Goal: Information Seeking & Learning: Compare options

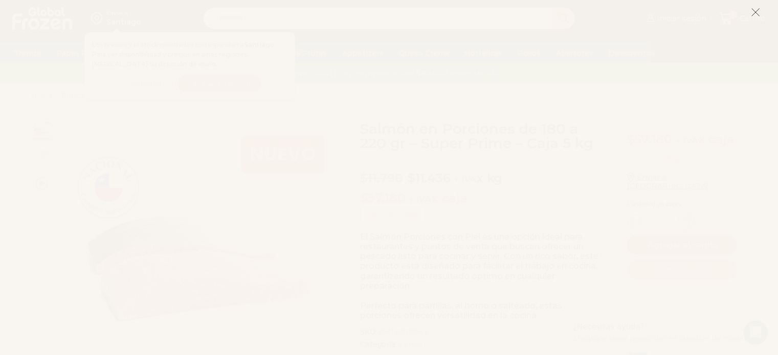
click at [756, 14] on icon at bounding box center [755, 12] width 9 height 9
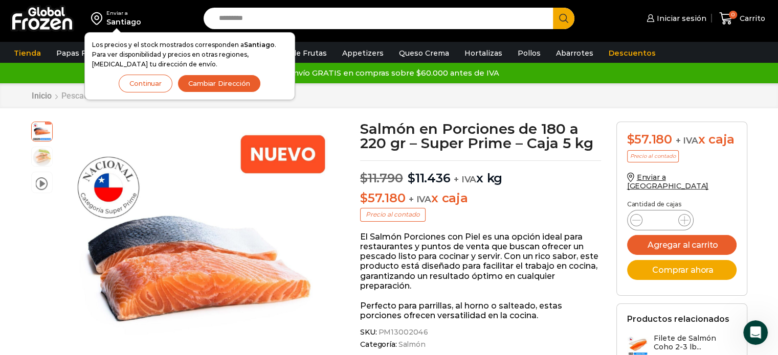
click at [70, 98] on link "Pescados y Mariscos" at bounding box center [100, 96] width 79 height 10
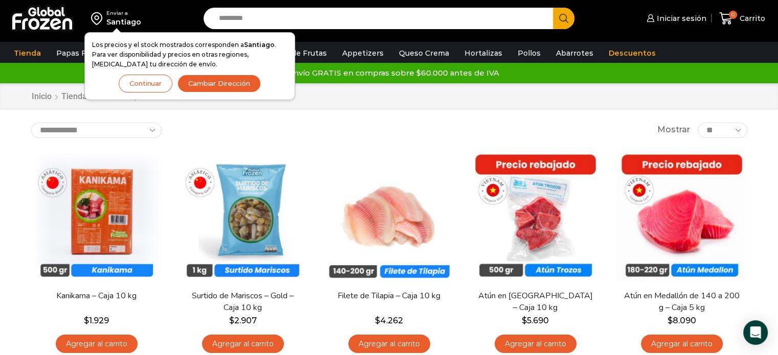
click at [148, 83] on button "Continuar" at bounding box center [146, 84] width 54 height 18
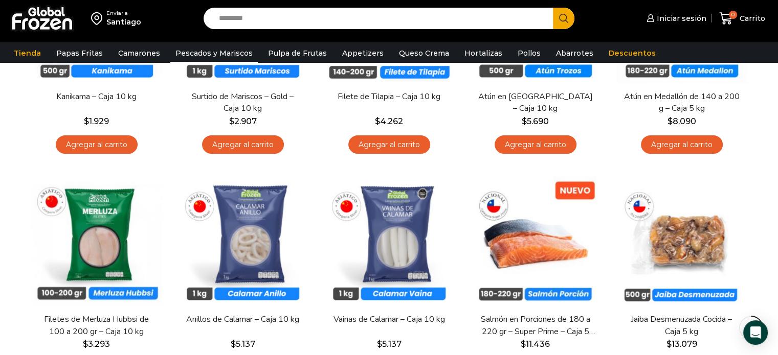
scroll to position [256, 0]
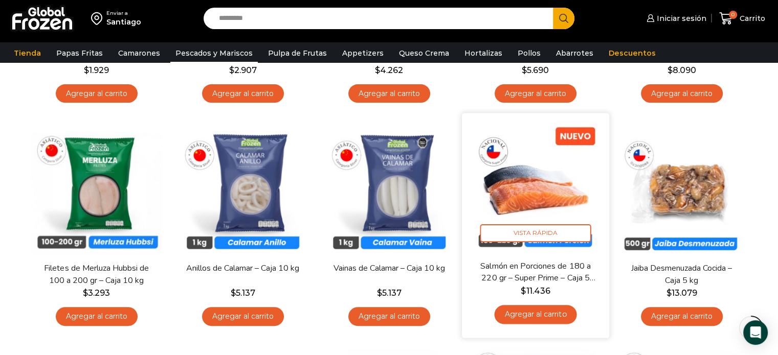
click at [542, 187] on img at bounding box center [535, 187] width 132 height 132
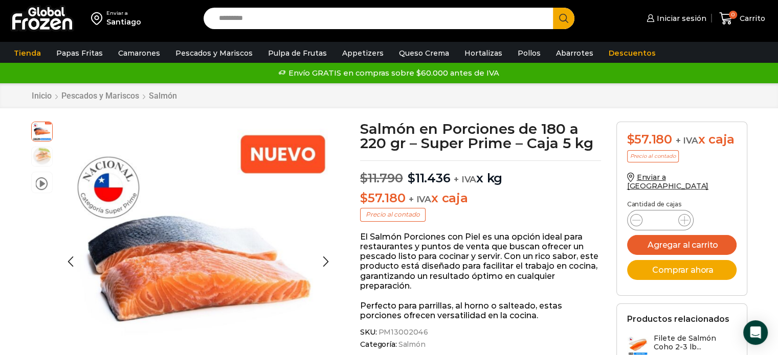
click at [43, 157] on img at bounding box center [42, 156] width 20 height 20
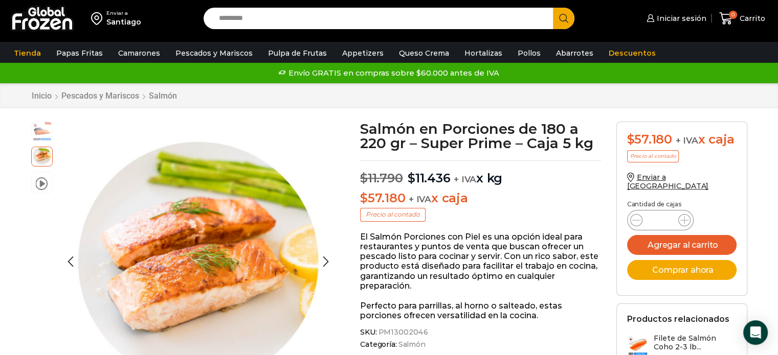
click at [46, 129] on img at bounding box center [42, 131] width 20 height 20
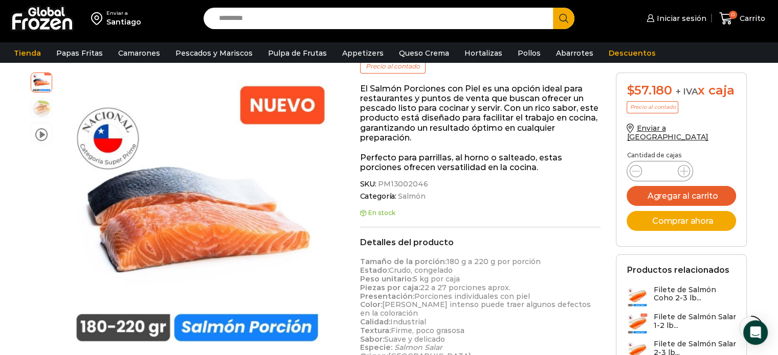
scroll to position [102, 0]
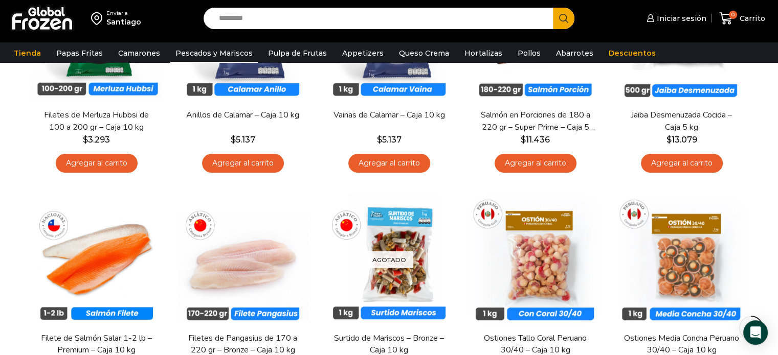
scroll to position [460, 0]
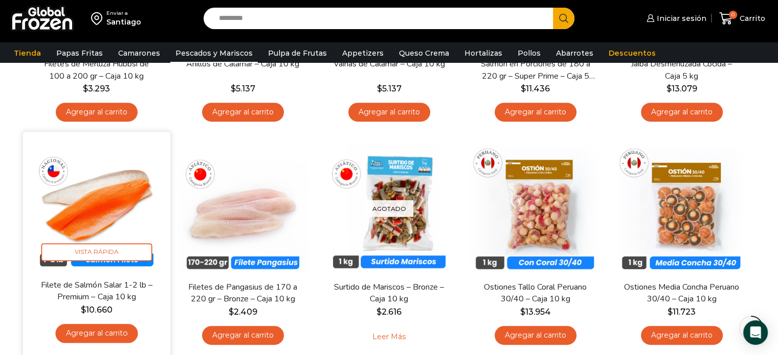
click at [88, 226] on img at bounding box center [97, 206] width 132 height 132
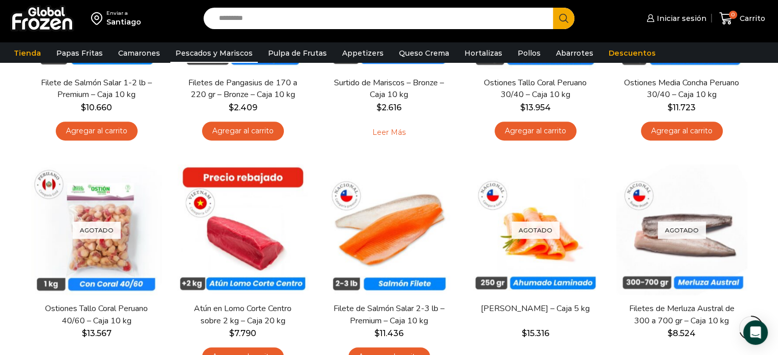
scroll to position [716, 0]
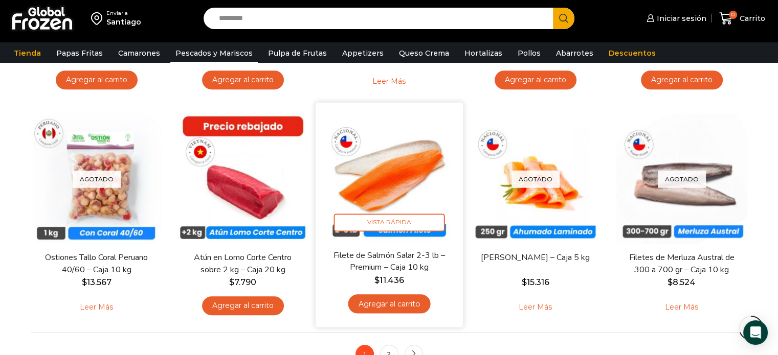
click at [419, 186] on img at bounding box center [389, 176] width 132 height 132
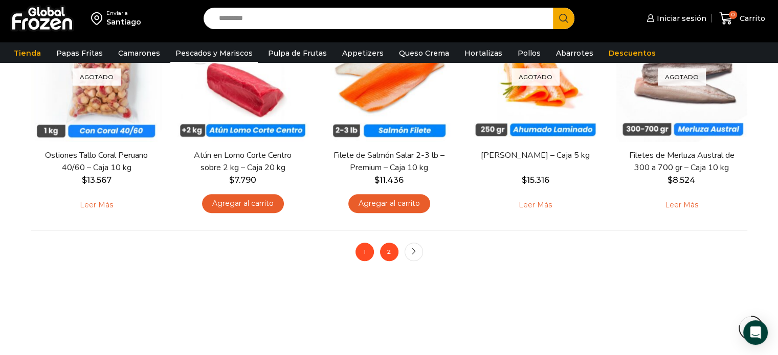
click at [391, 252] on link "2" at bounding box center [389, 252] width 18 height 18
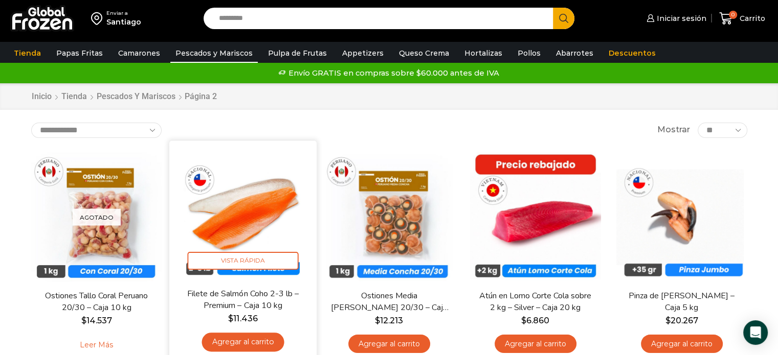
click at [264, 199] on img at bounding box center [243, 214] width 132 height 132
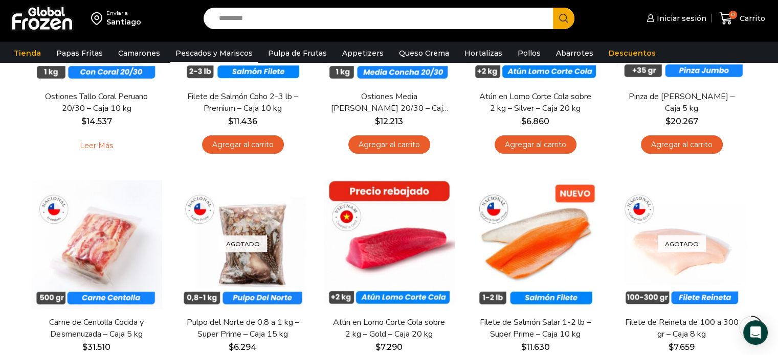
scroll to position [256, 0]
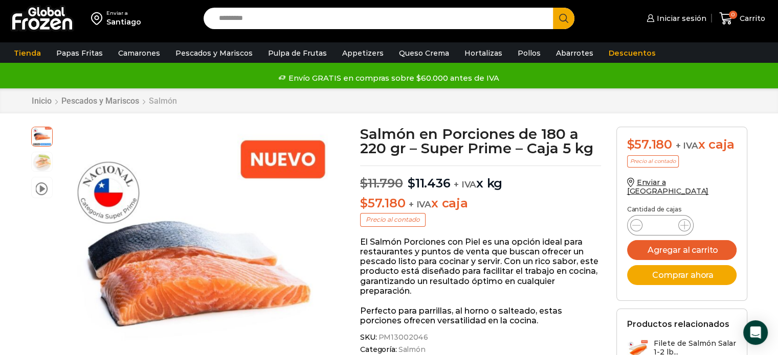
click at [159, 99] on link "Salmón" at bounding box center [162, 101] width 29 height 10
